Goal: Check status: Verify the current state of an ongoing process or item

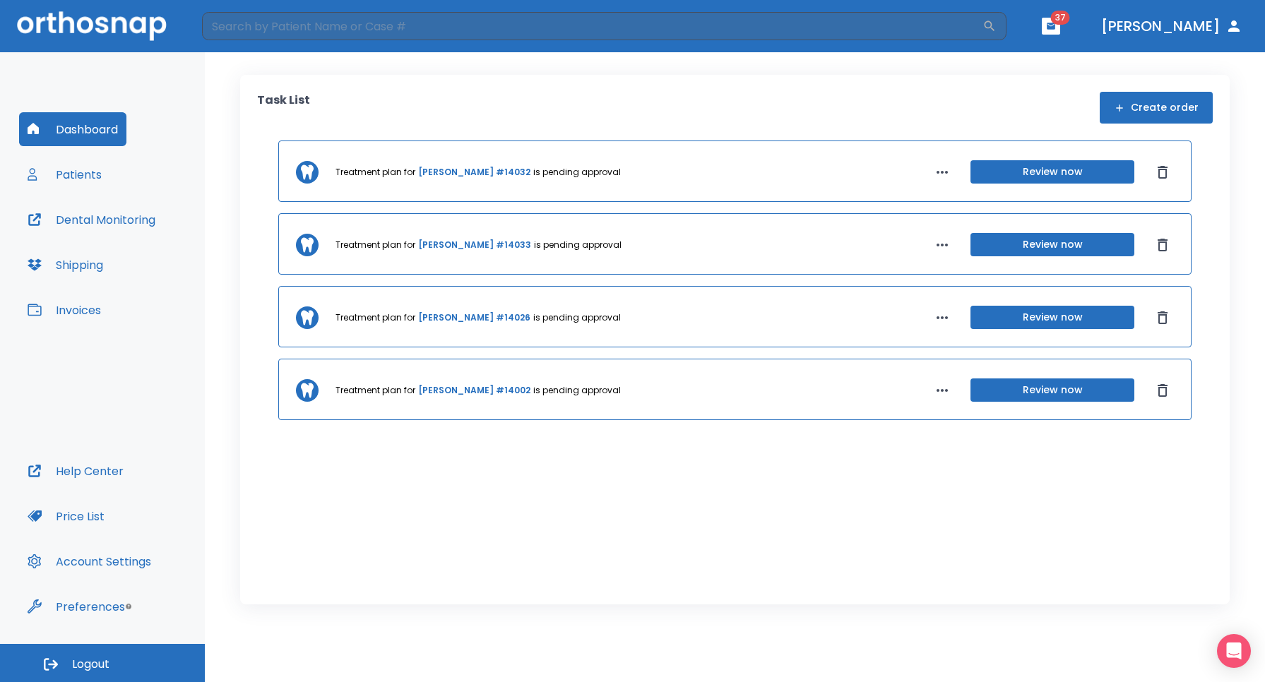
click at [74, 171] on button "Patients" at bounding box center [64, 174] width 91 height 34
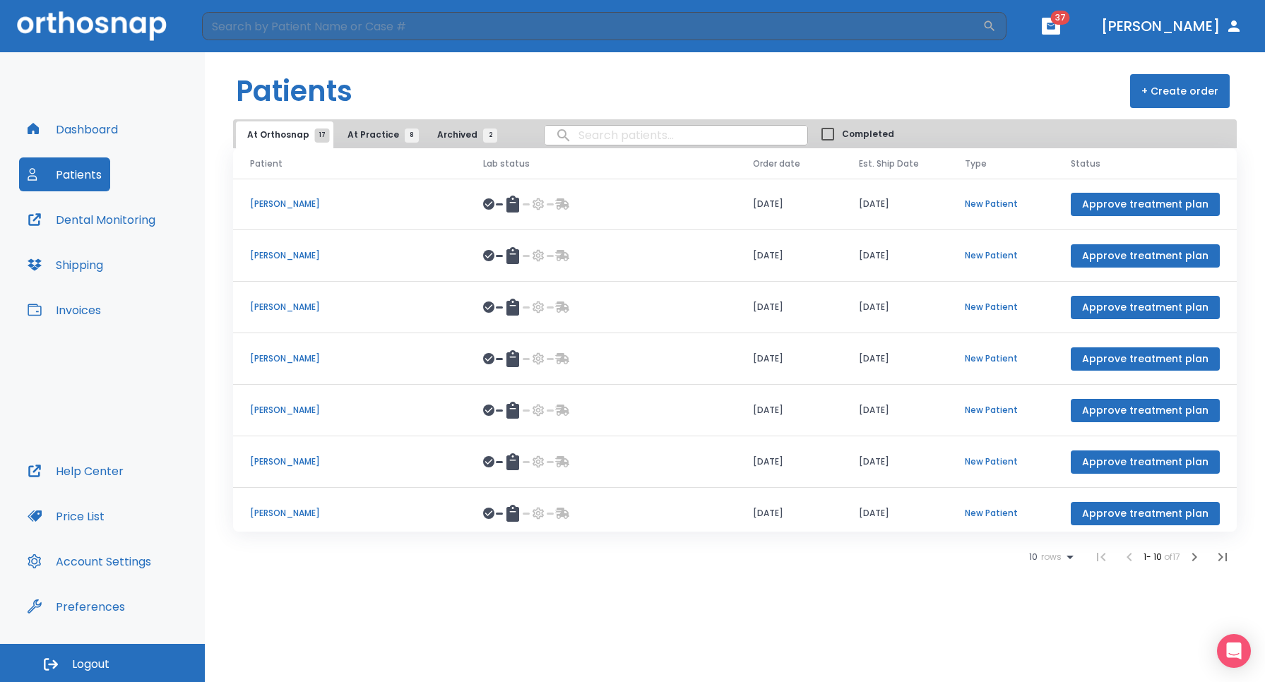
click at [1194, 554] on icon "button" at bounding box center [1194, 557] width 5 height 8
click at [429, 450] on td "[PERSON_NAME]" at bounding box center [349, 462] width 233 height 52
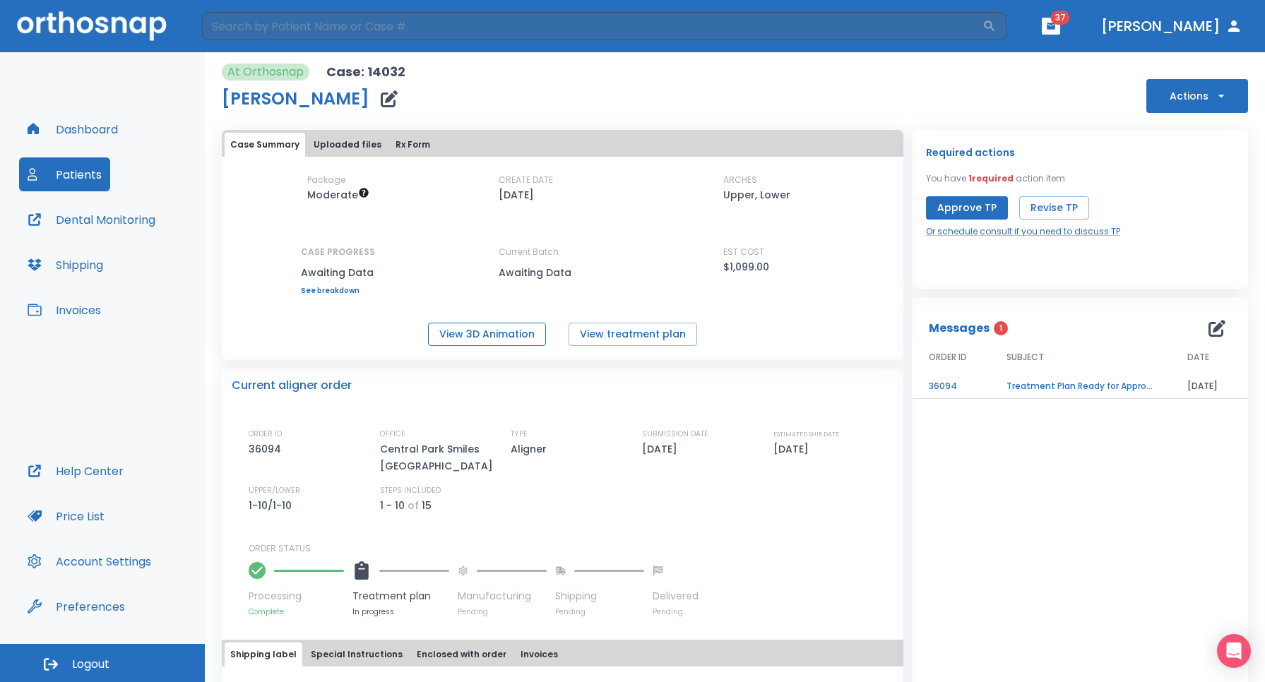
click at [474, 330] on button "View 3D Animation" at bounding box center [487, 334] width 118 height 23
